Goal: Check status: Check status

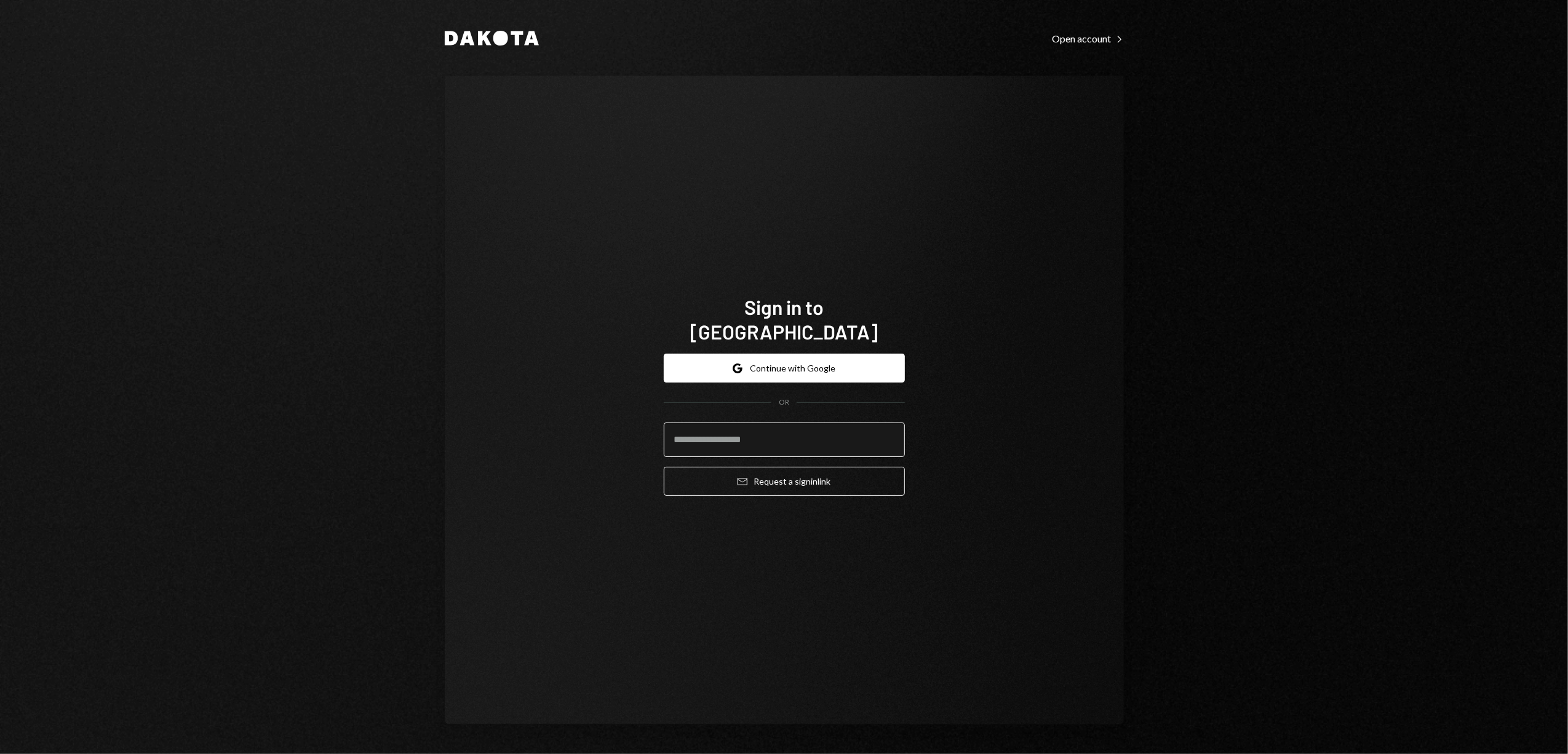
type input "**********"
click at [823, 475] on button "Email Request a sign in link" at bounding box center [784, 481] width 241 height 29
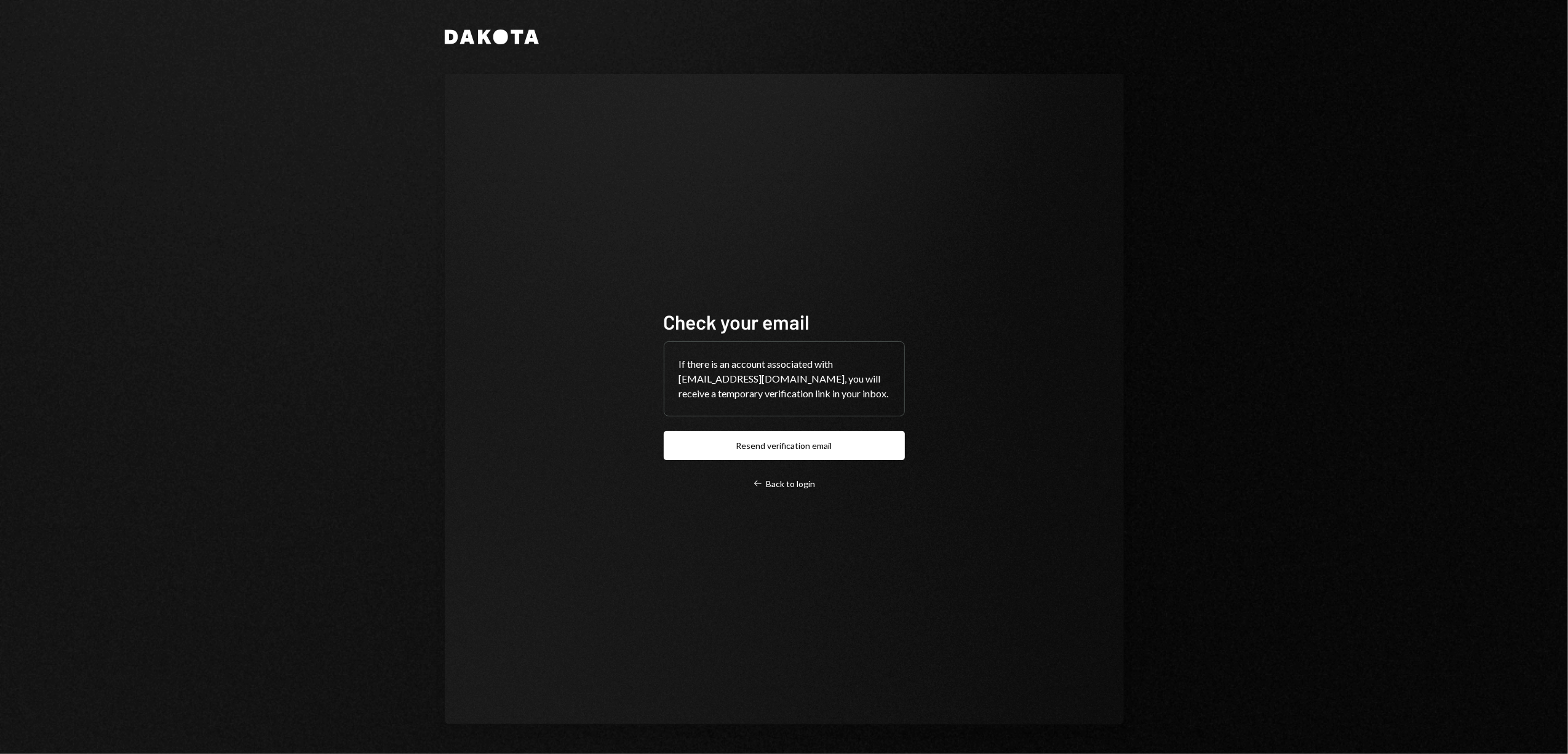
drag, startPoint x: 817, startPoint y: 451, endPoint x: 907, endPoint y: 416, distance: 96.6
click at [817, 451] on button "Resend verification email" at bounding box center [784, 446] width 241 height 29
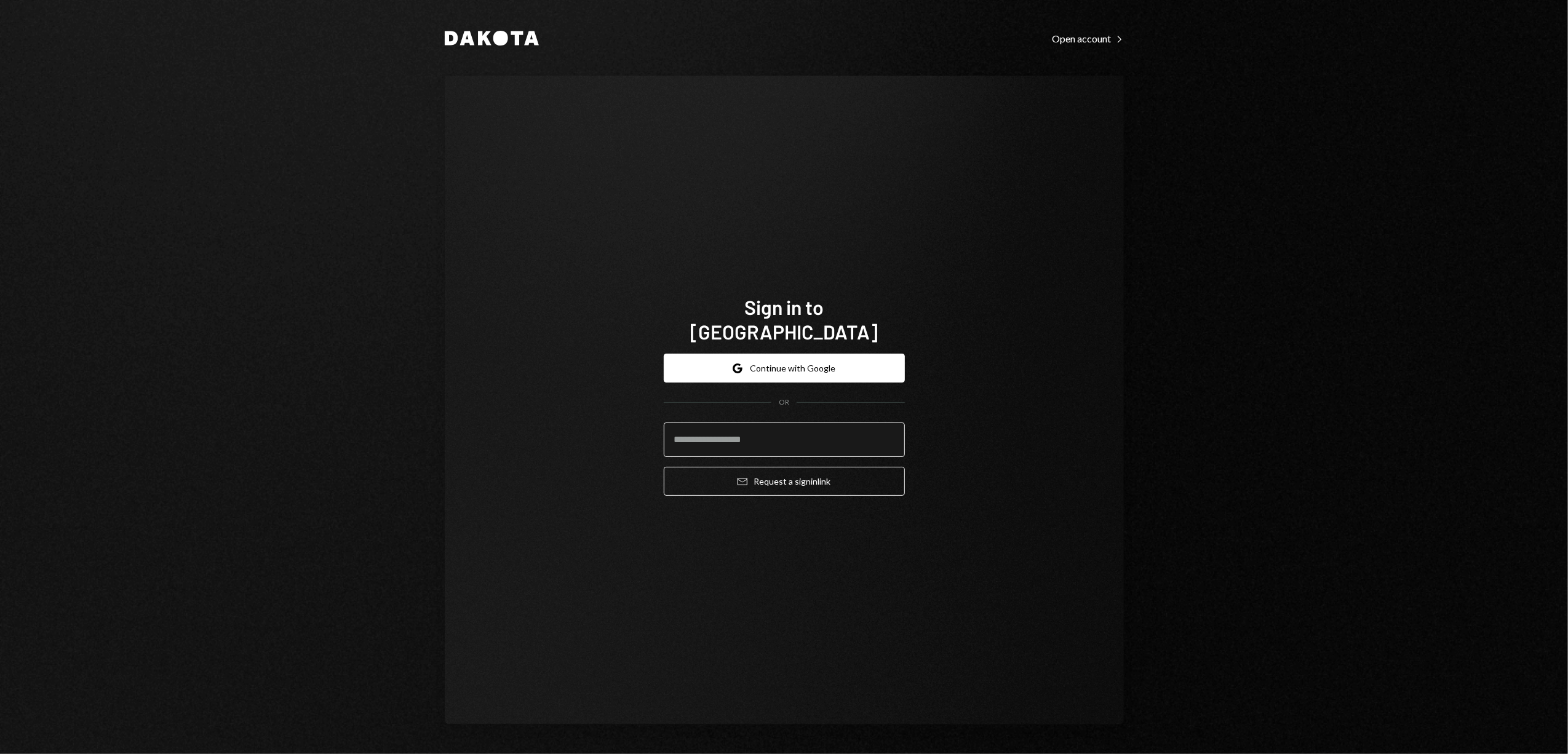
click at [806, 422] on input "email" at bounding box center [784, 439] width 241 height 34
type input "**********"
click at [786, 471] on button "Email Request a sign in link" at bounding box center [784, 481] width 241 height 29
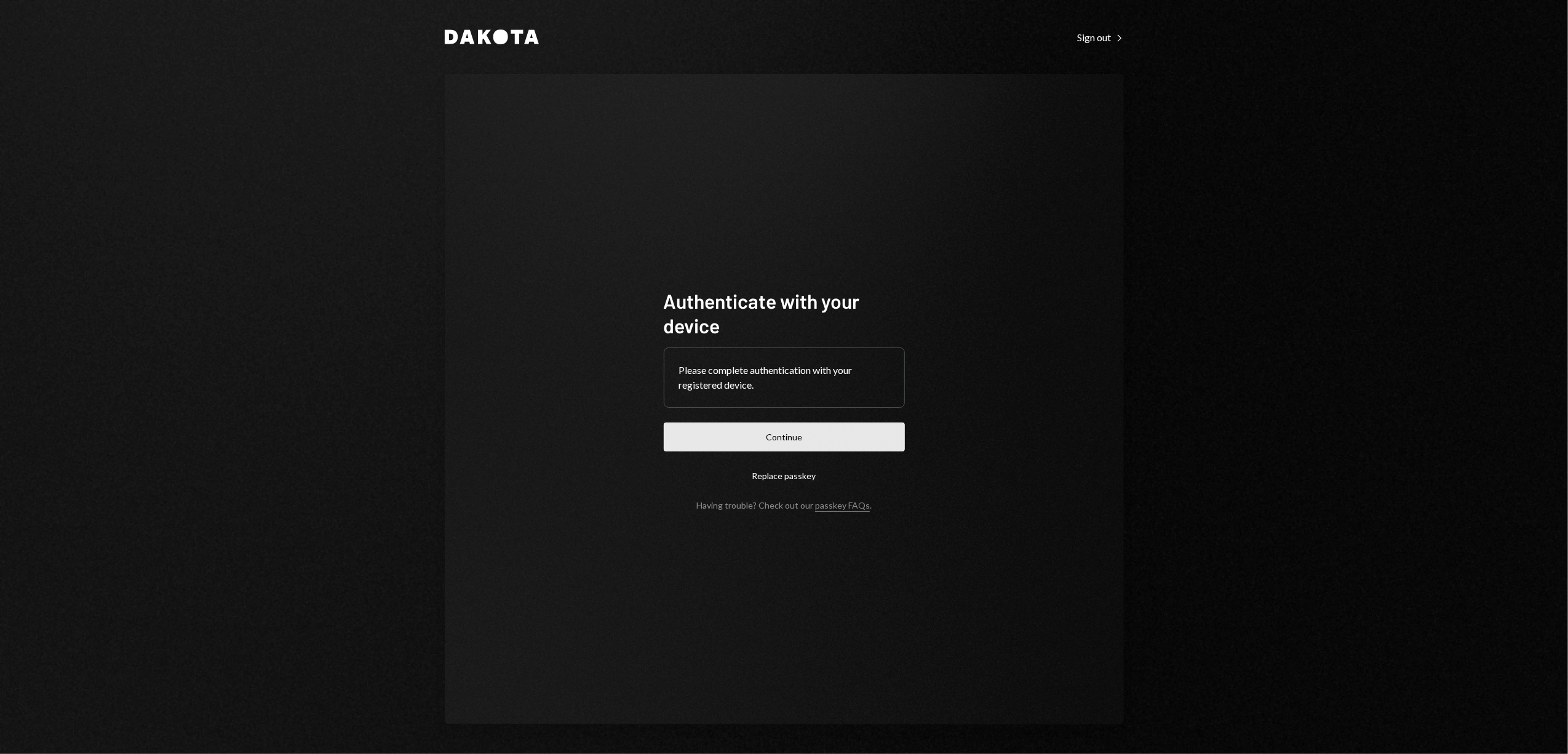
click at [803, 427] on button "Continue" at bounding box center [784, 437] width 241 height 29
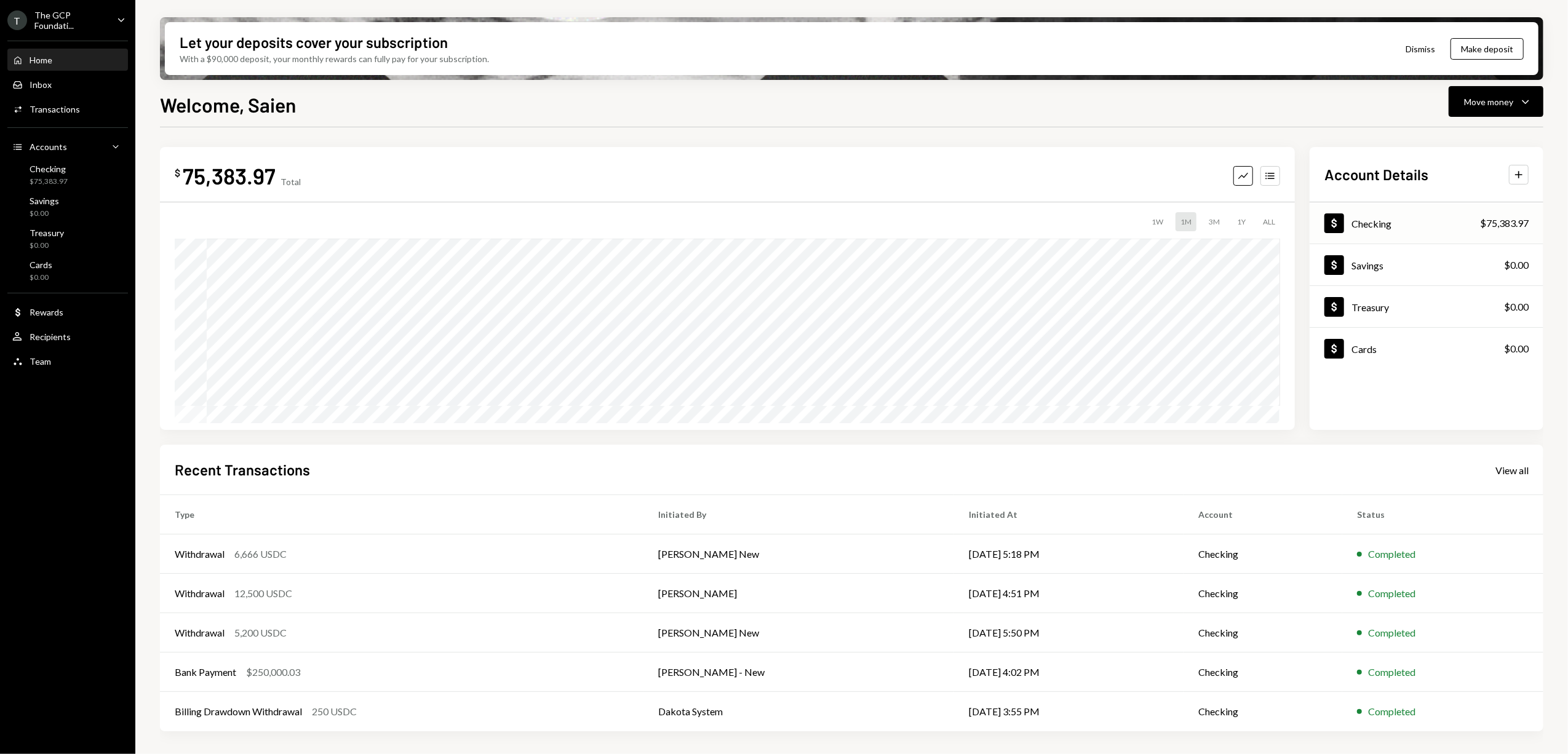
click at [1354, 218] on div "Checking" at bounding box center [1371, 224] width 40 height 12
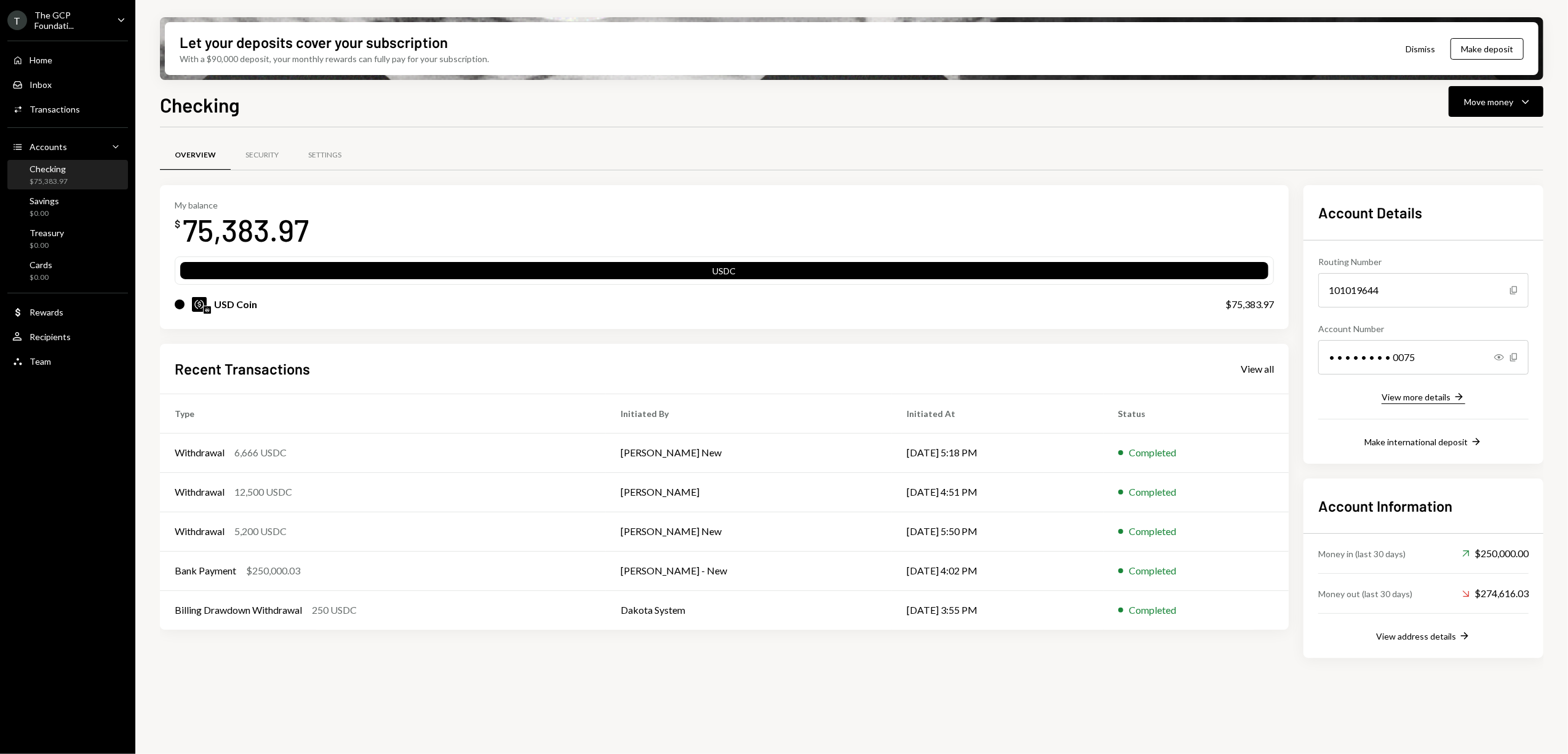
click at [1433, 395] on div "View more details" at bounding box center [1416, 397] width 69 height 10
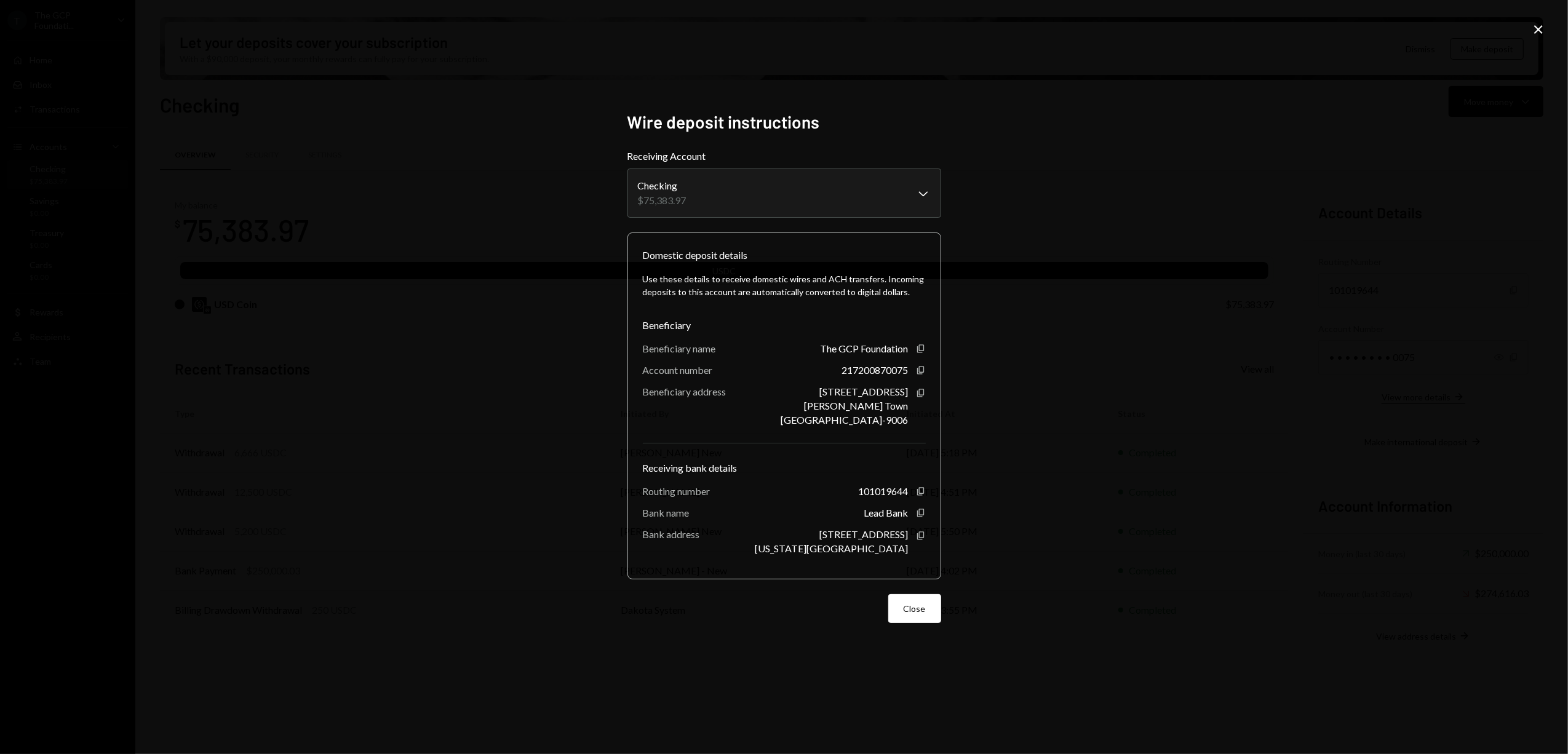
click at [1433, 395] on div "**********" at bounding box center [784, 377] width 1568 height 754
click at [1542, 27] on icon "Close" at bounding box center [1538, 29] width 15 height 15
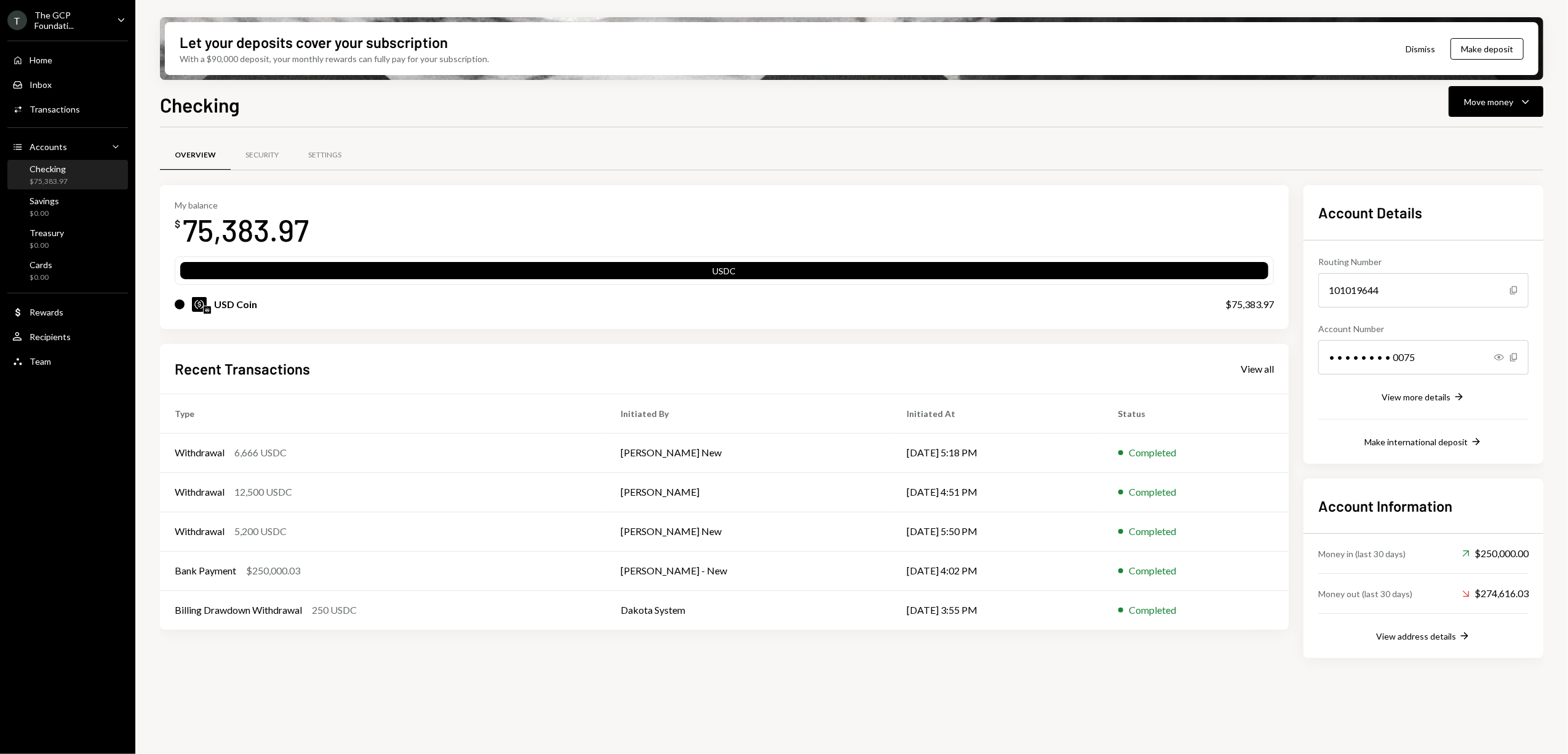
click at [780, 264] on div "USDC" at bounding box center [724, 273] width 1088 height 18
click at [75, 60] on div "Home Home" at bounding box center [68, 60] width 111 height 11
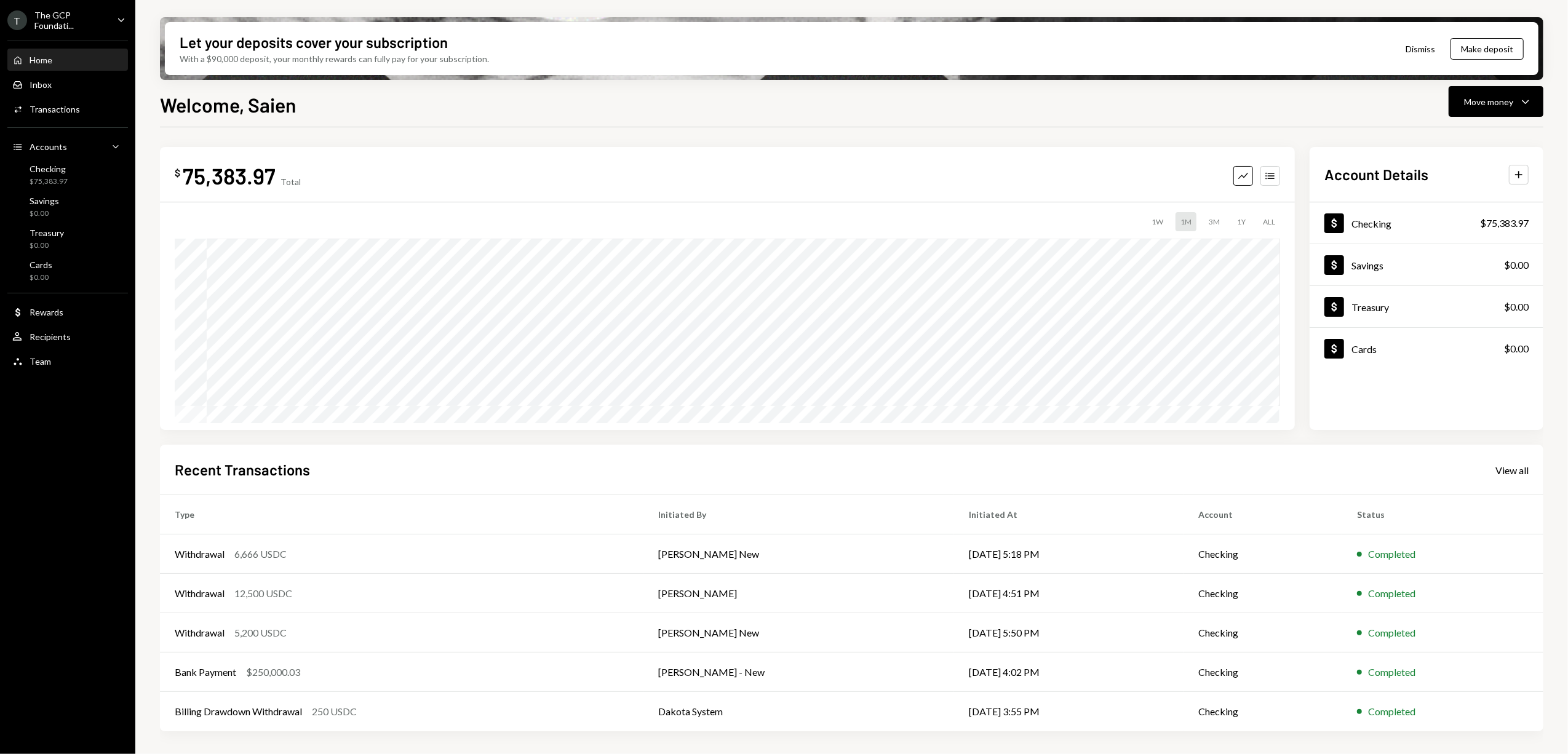
click at [122, 15] on icon "Caret Down" at bounding box center [121, 20] width 14 height 14
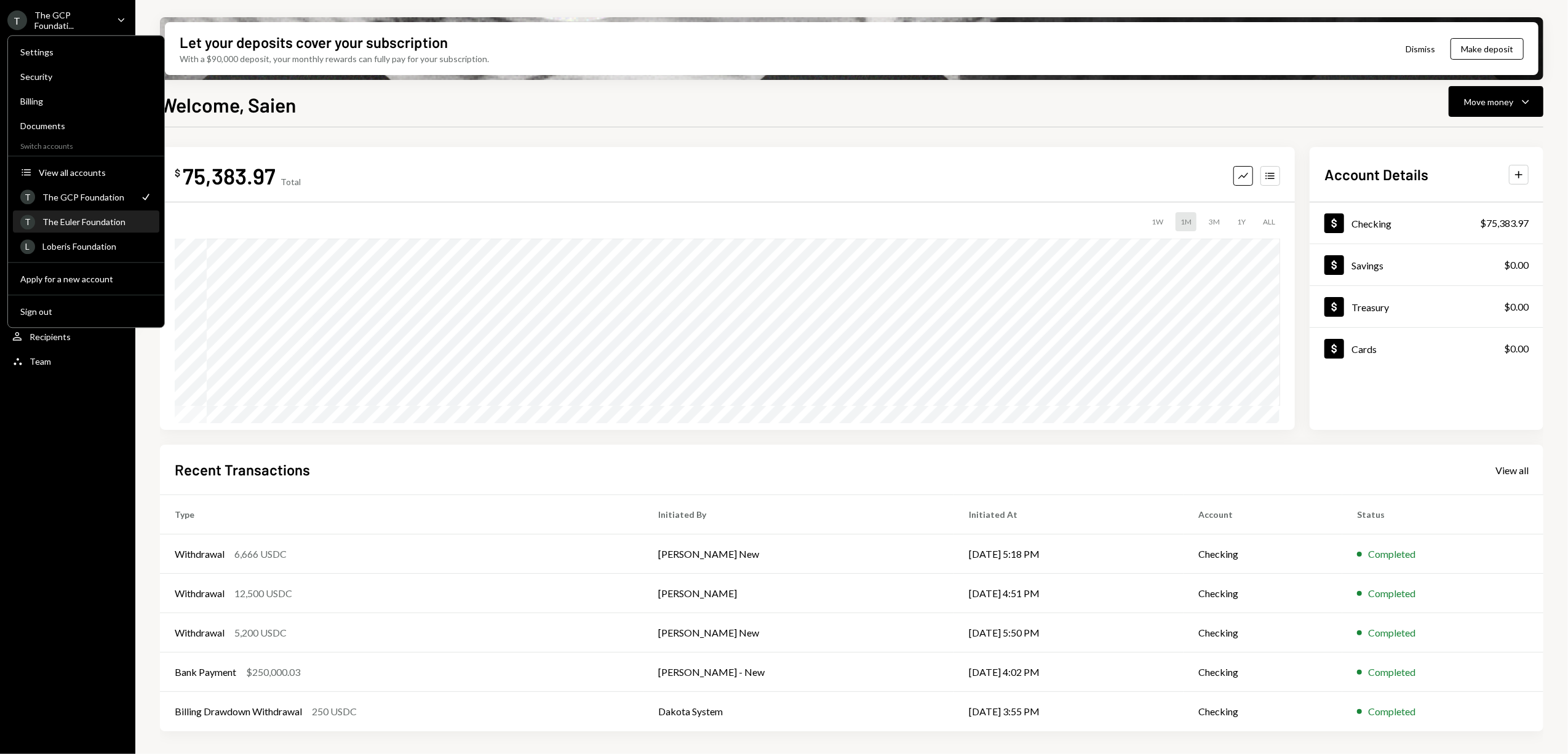
click at [113, 219] on div "The Euler Foundation" at bounding box center [97, 221] width 110 height 10
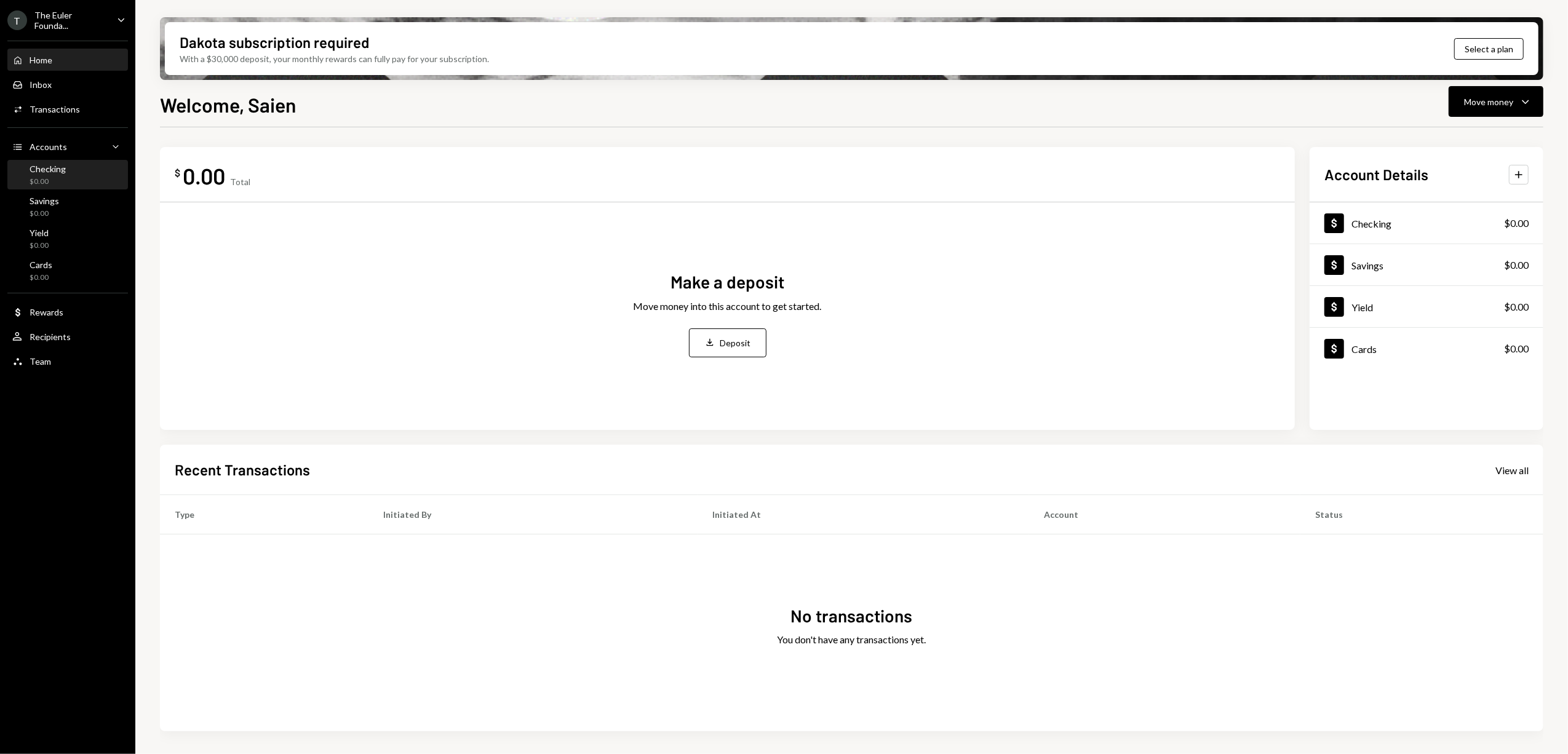
click at [74, 181] on div "Checking $0.00" at bounding box center [68, 175] width 111 height 23
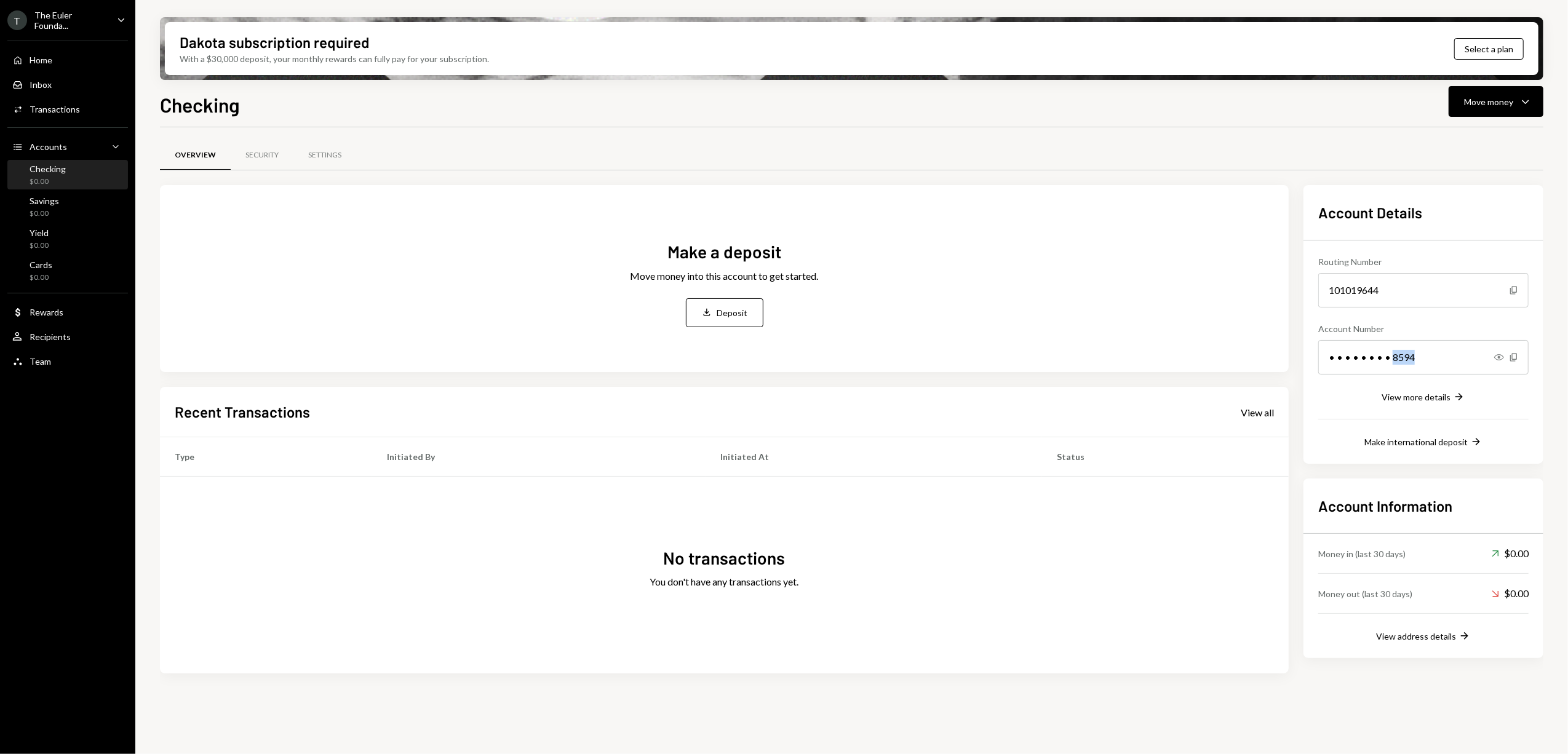
drag, startPoint x: 1390, startPoint y: 353, endPoint x: 1421, endPoint y: 353, distance: 31.0
click at [1421, 353] on div "• • • • • • • • 8594" at bounding box center [1423, 357] width 210 height 34
copy div "8594"
